Goal: Information Seeking & Learning: Learn about a topic

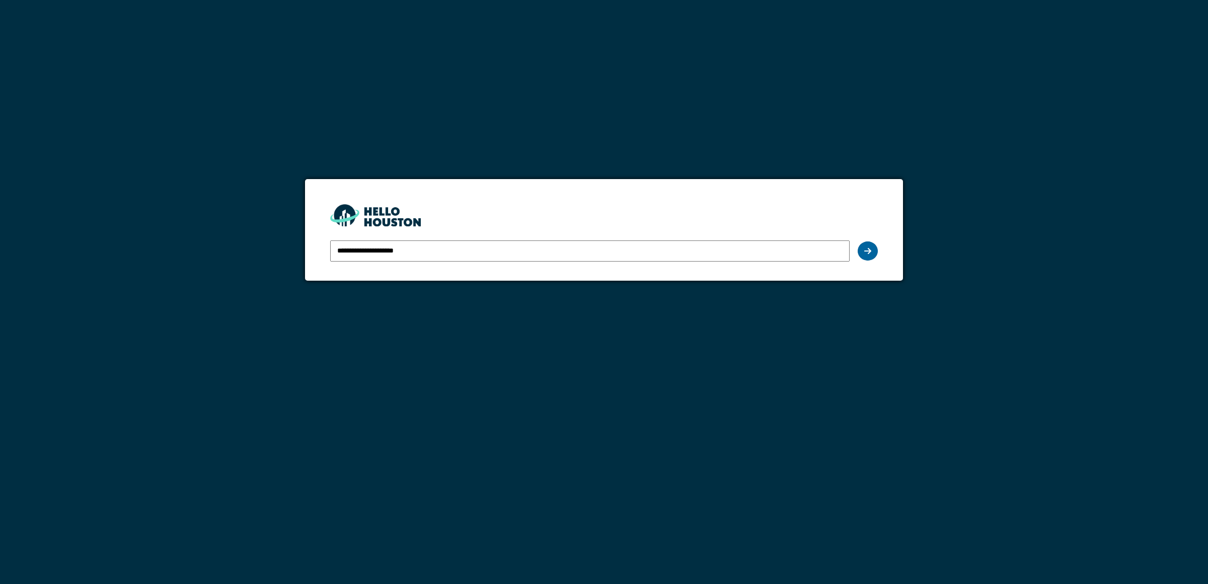
click at [871, 251] on icon at bounding box center [867, 251] width 7 height 8
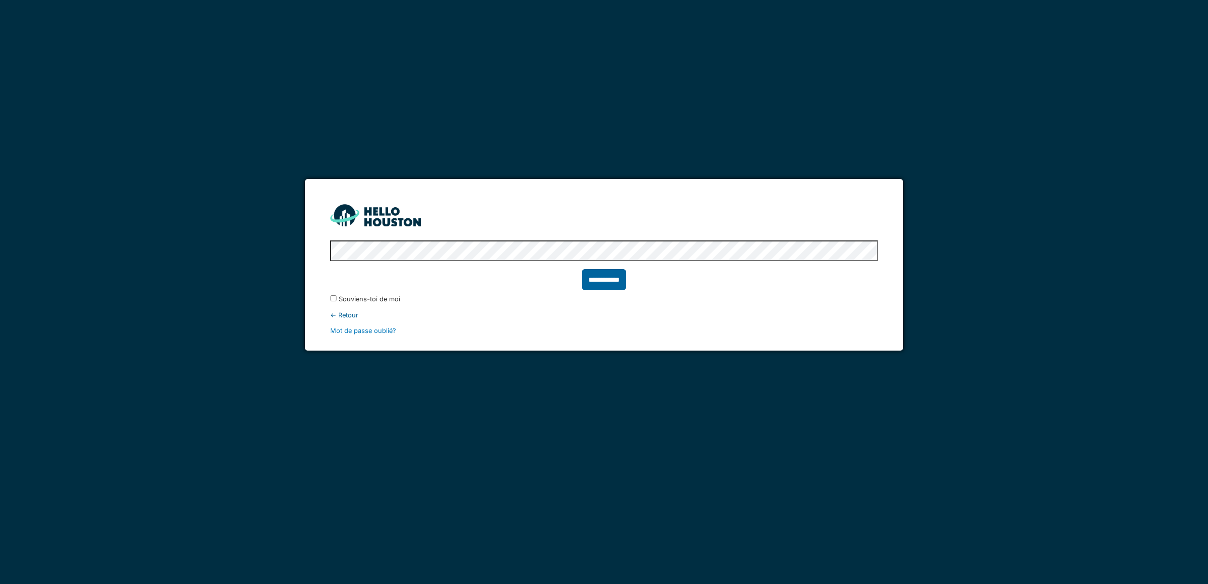
click at [612, 286] on input "**********" at bounding box center [604, 279] width 44 height 21
type input "******"
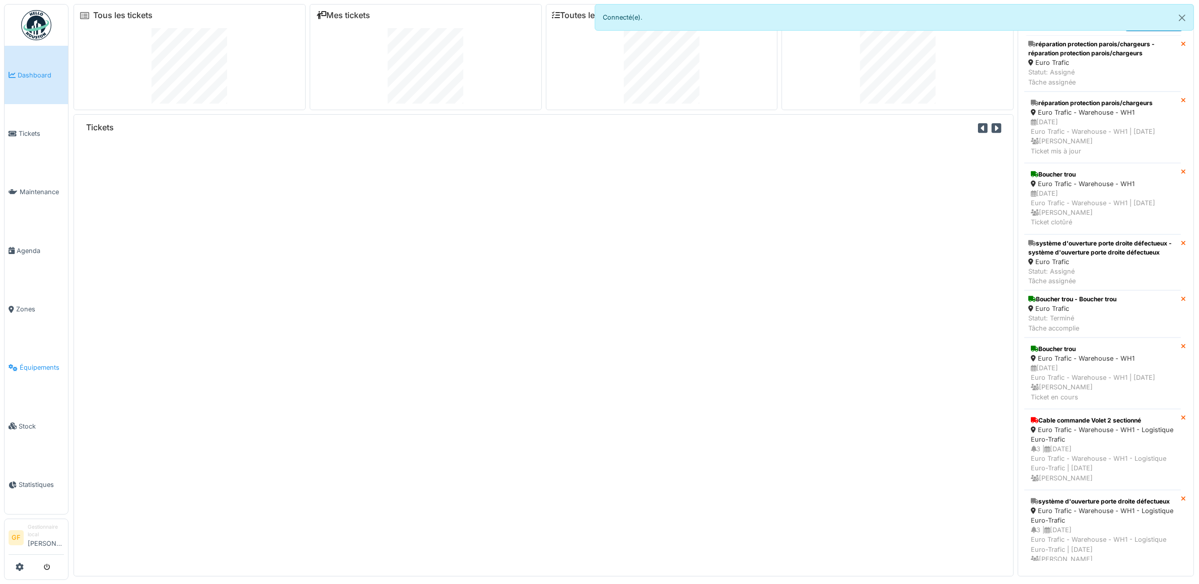
click at [42, 363] on span "Équipements" at bounding box center [42, 368] width 44 height 10
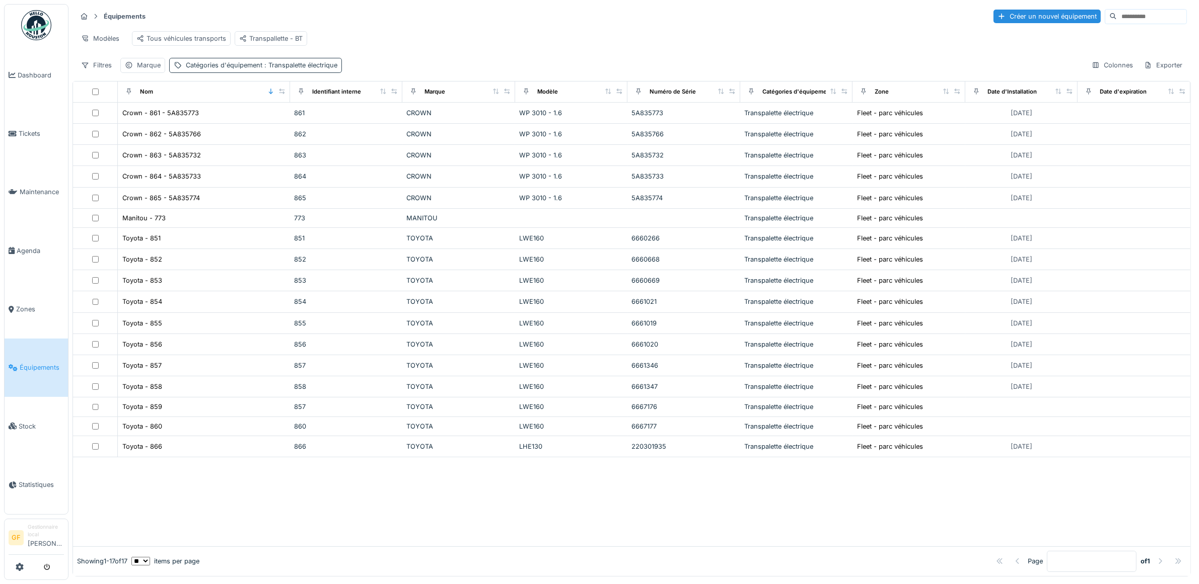
click at [331, 69] on span ": Transpalette électrique" at bounding box center [299, 65] width 75 height 8
click at [329, 123] on icon at bounding box center [326, 123] width 8 height 7
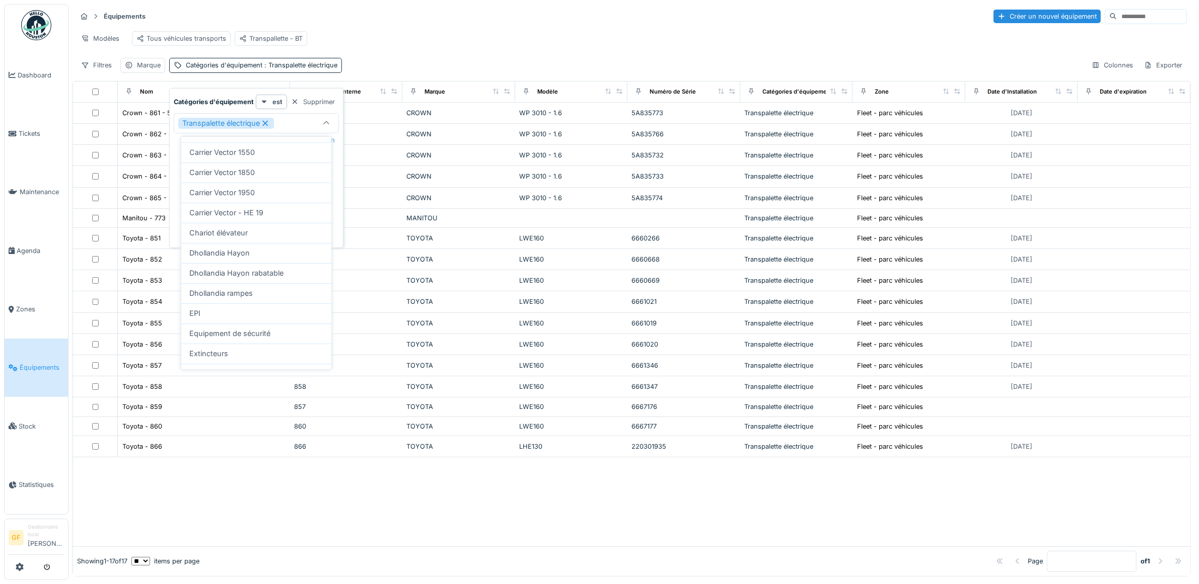
scroll to position [252, 0]
click at [257, 357] on div "En charger plus…" at bounding box center [256, 349] width 150 height 16
click at [254, 342] on div "En charger plus…" at bounding box center [256, 343] width 150 height 16
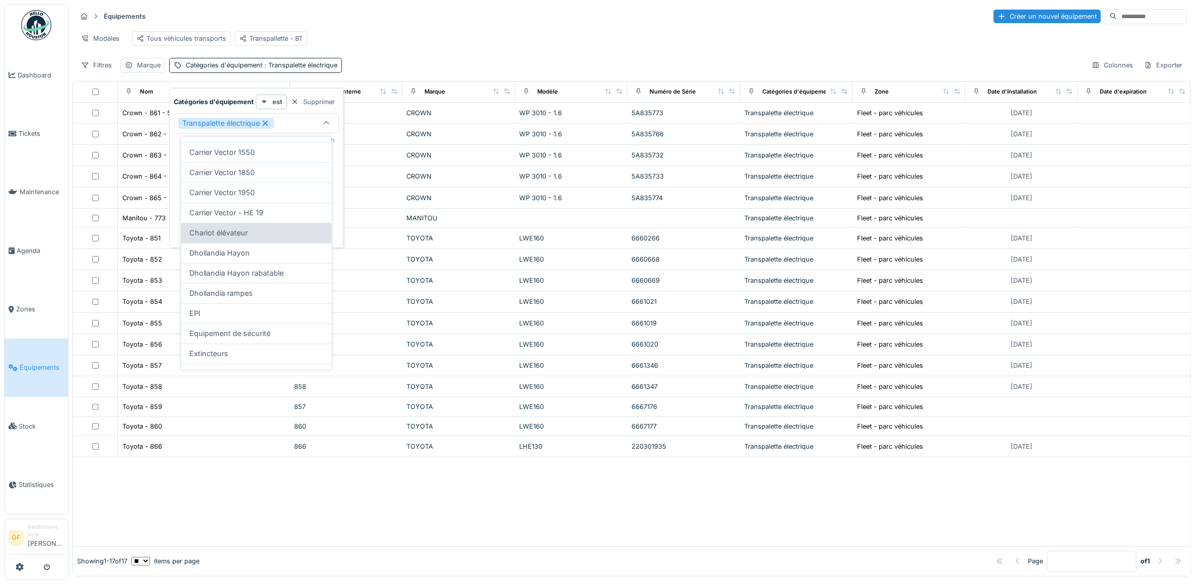
click at [252, 239] on div "Chariot élévateur" at bounding box center [256, 233] width 134 height 11
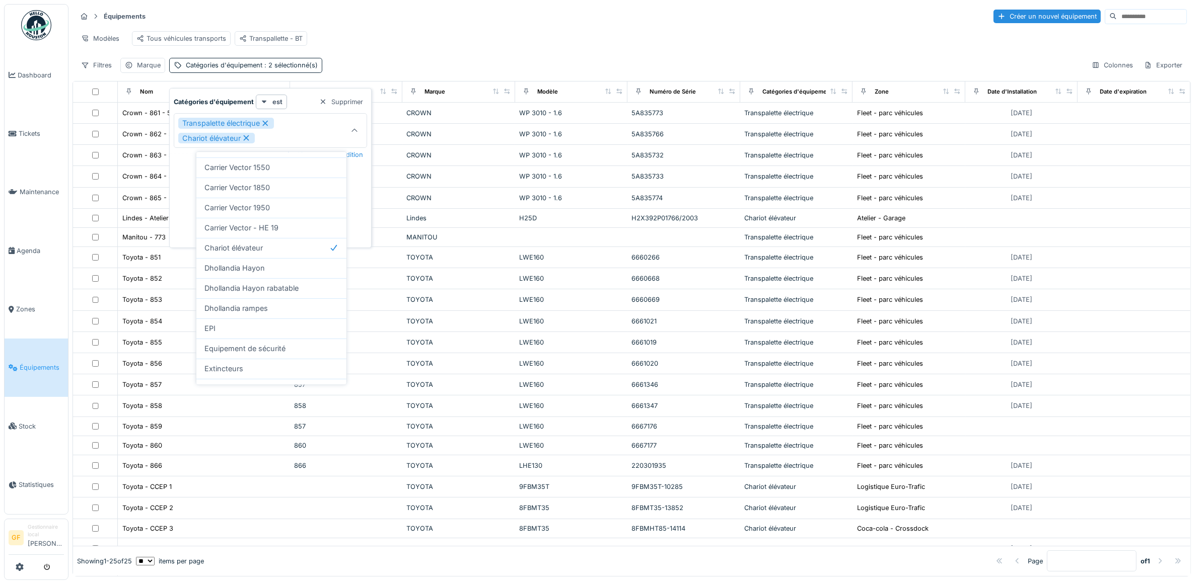
click at [268, 122] on icon at bounding box center [266, 123] width 6 height 6
type input "***"
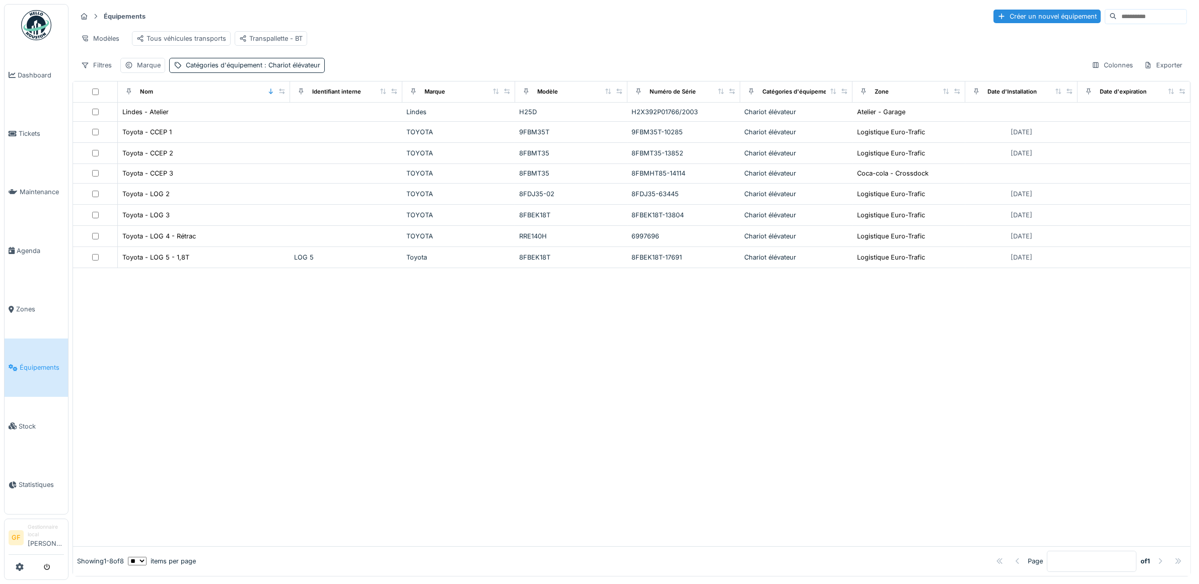
click at [406, 68] on div "Filtres Marque Catégories d'équipement : Chariot élévateur Colonnes Exporter" at bounding box center [632, 65] width 1110 height 15
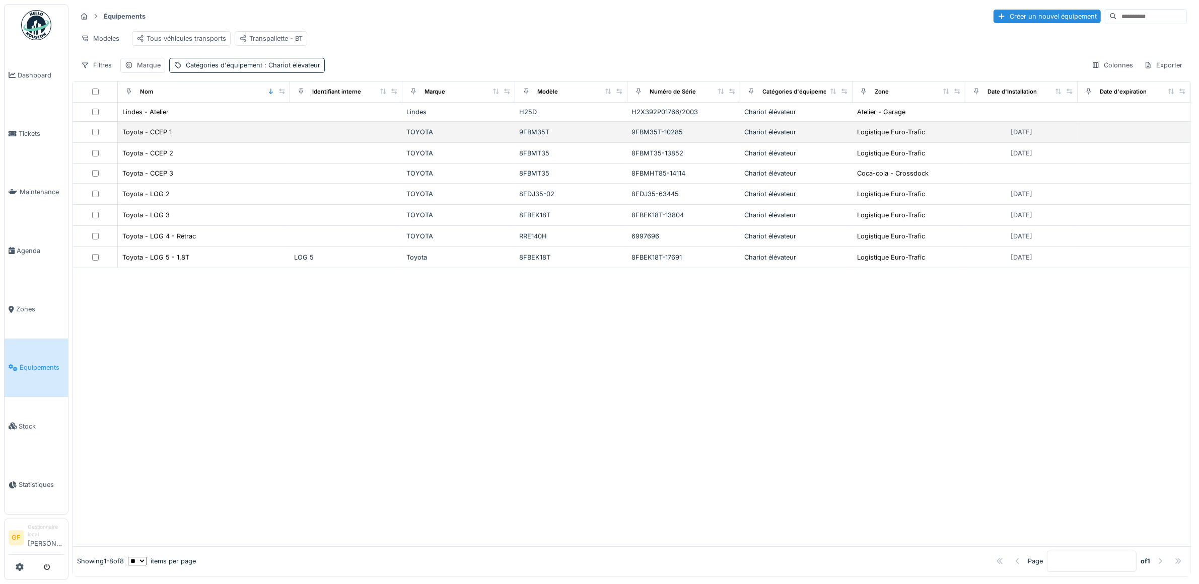
click at [660, 137] on div "9FBM35T-10285" at bounding box center [683, 132] width 105 height 10
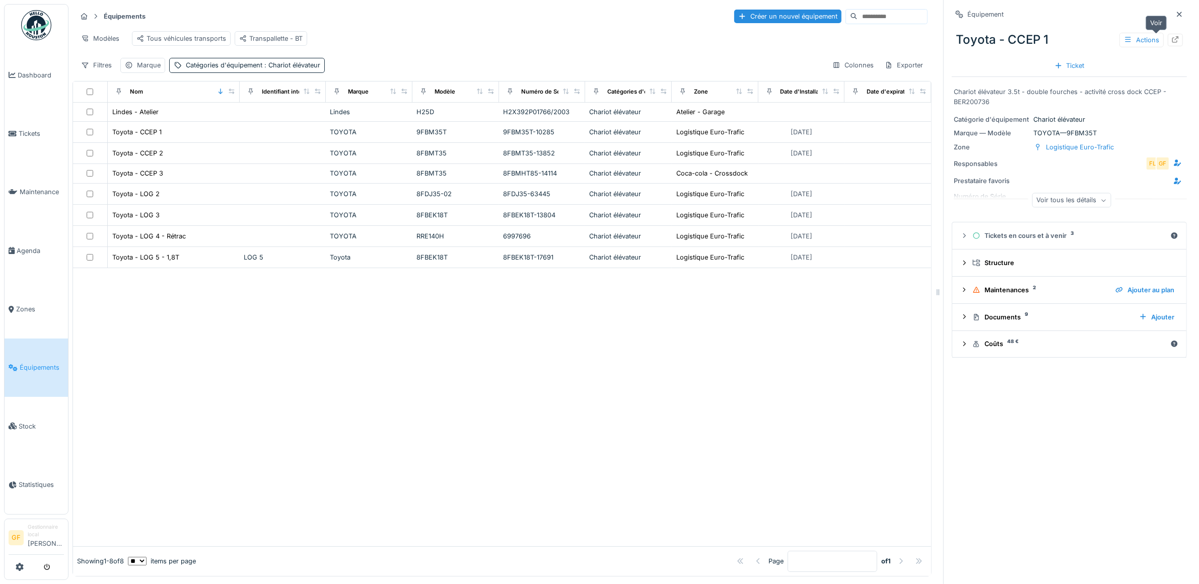
click at [1171, 41] on icon at bounding box center [1175, 39] width 8 height 7
click at [532, 178] on div "8FBMHT85-14114" at bounding box center [542, 174] width 79 height 10
click at [1171, 40] on icon at bounding box center [1175, 39] width 8 height 7
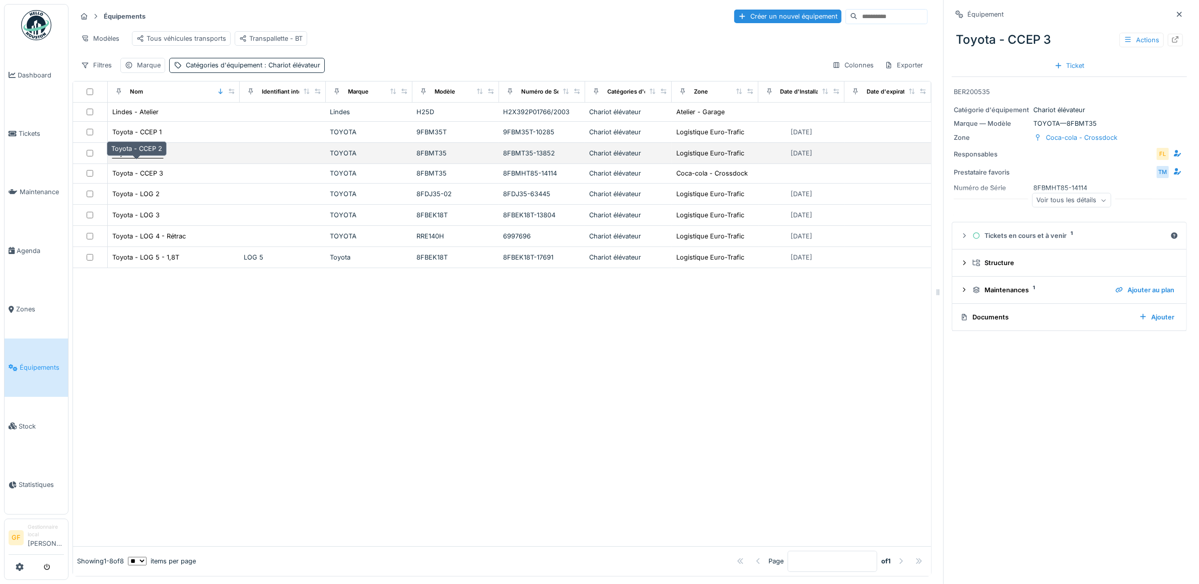
click at [154, 158] on div "Toyota - CCEP 2" at bounding box center [137, 153] width 51 height 10
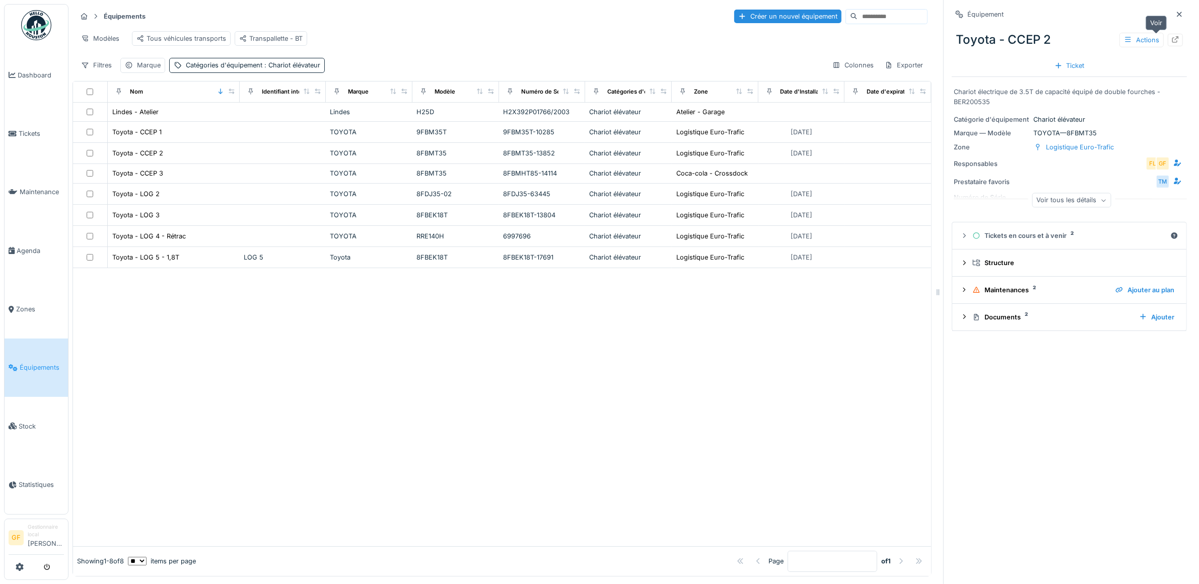
click at [1171, 40] on icon at bounding box center [1175, 39] width 8 height 7
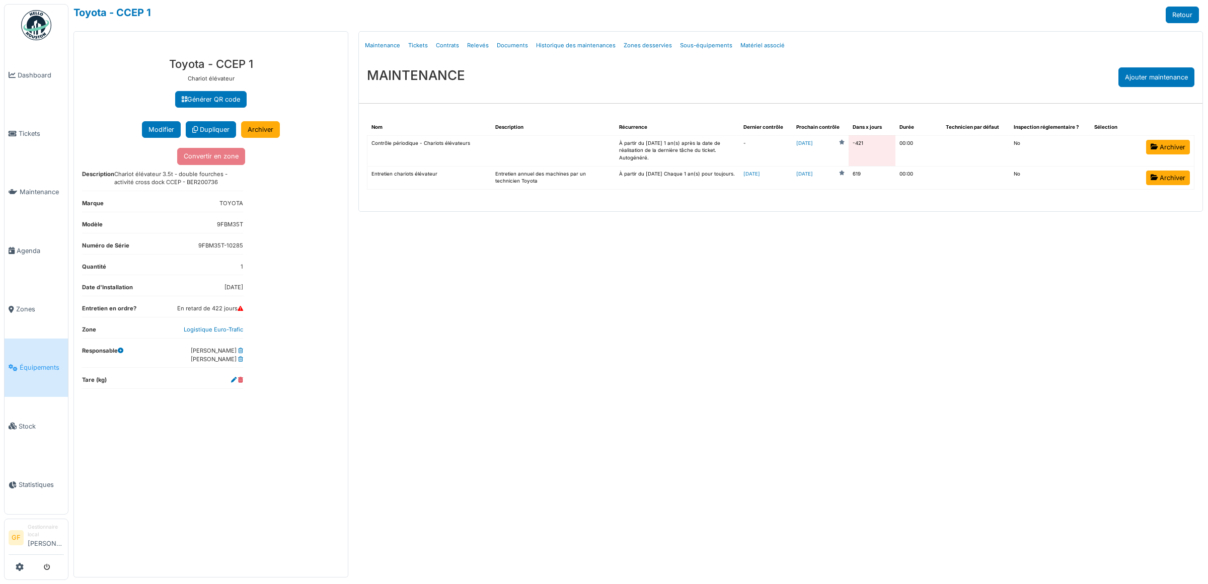
drag, startPoint x: 219, startPoint y: 182, endPoint x: 186, endPoint y: 186, distance: 33.0
click at [186, 186] on dd "Chariot élévateur 3.5t - double fourches - activité cross dock CCEP - BER200736" at bounding box center [178, 178] width 129 height 17
